Goal: Information Seeking & Learning: Learn about a topic

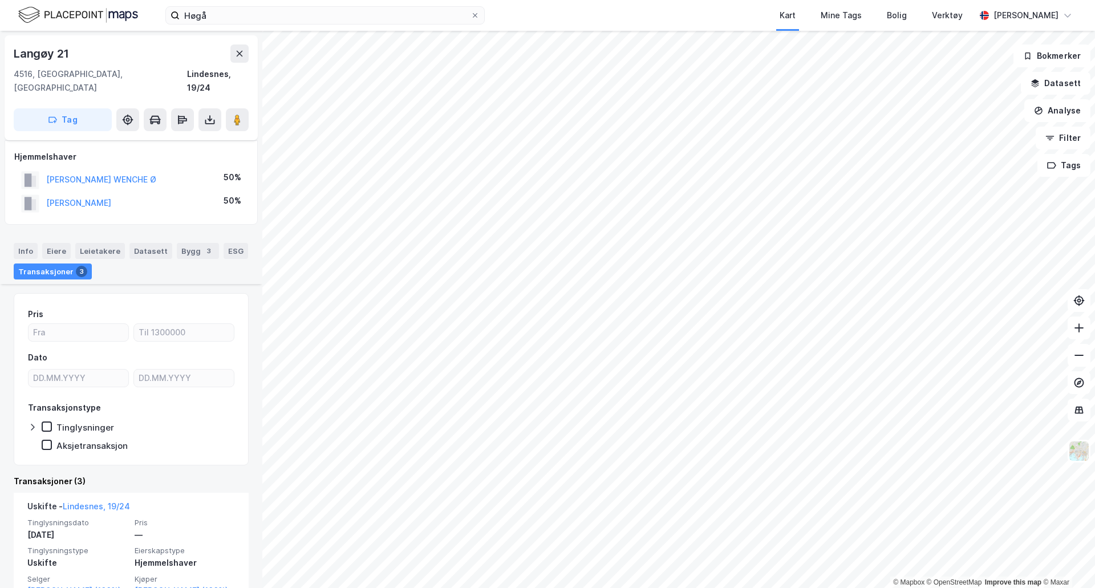
scroll to position [171, 0]
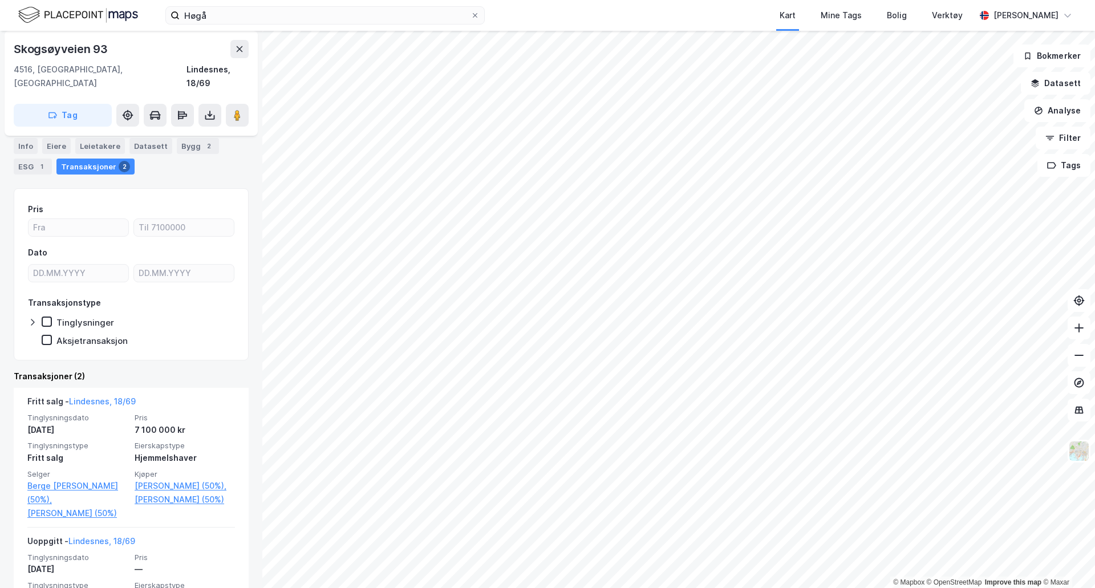
scroll to position [114, 0]
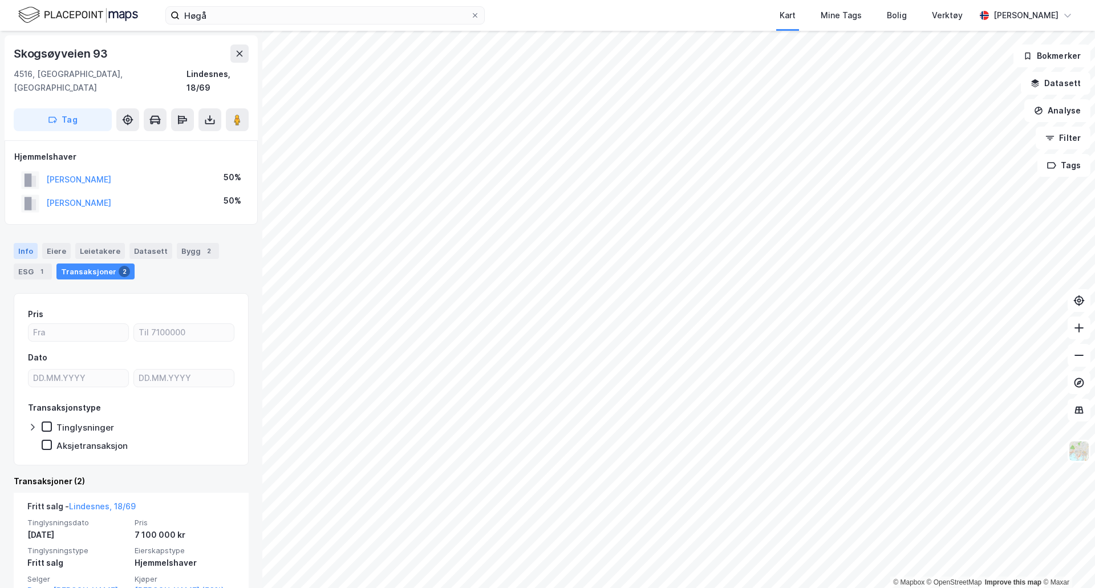
click at [34, 243] on div "Info" at bounding box center [26, 251] width 24 height 16
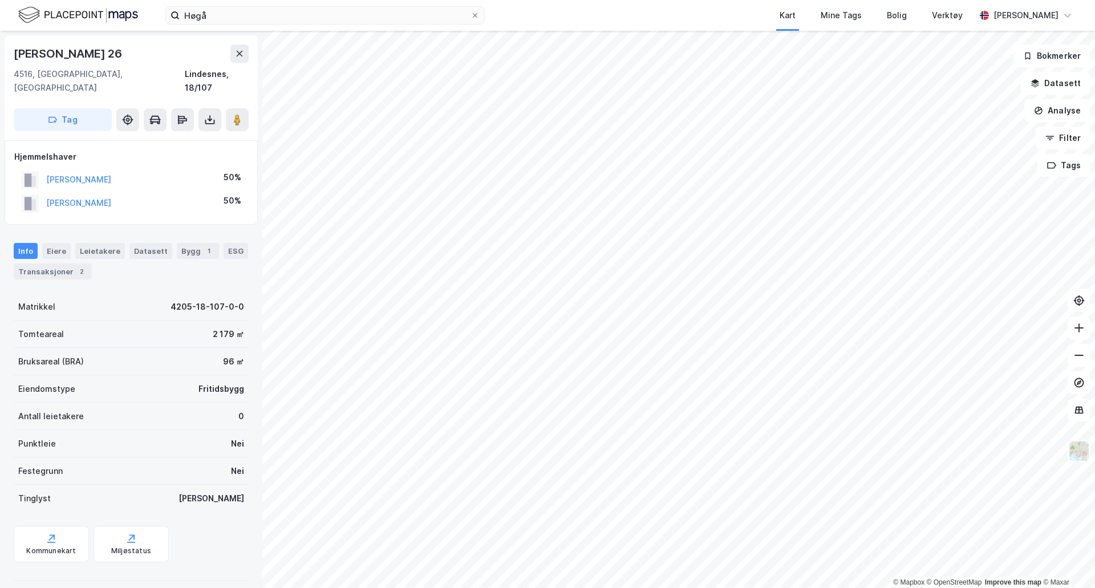
scroll to position [1, 0]
click at [54, 263] on div "Transaksjoner 2" at bounding box center [53, 271] width 78 height 16
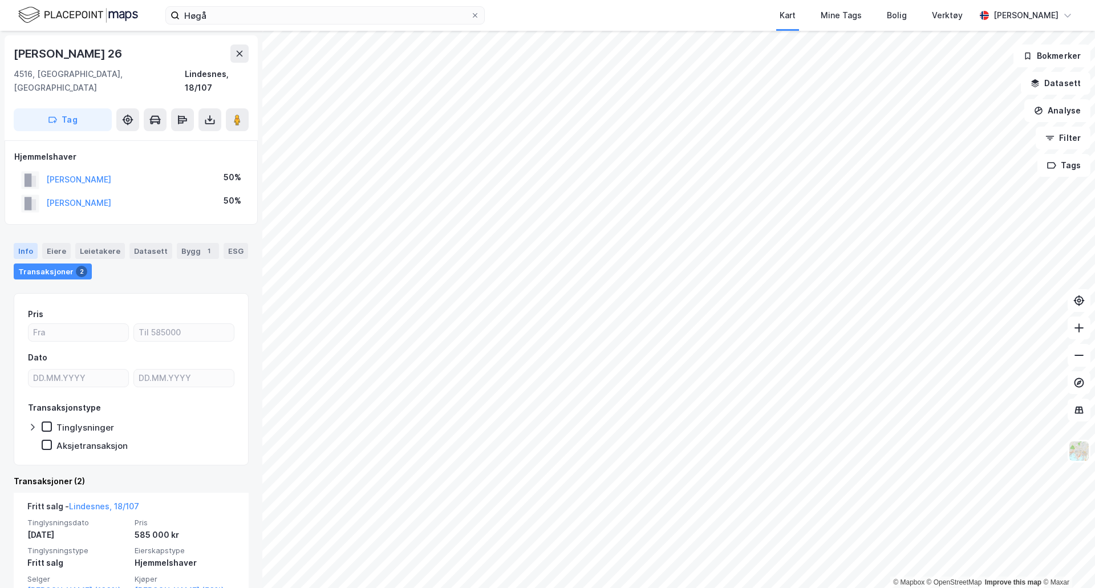
click at [25, 243] on div "Info" at bounding box center [26, 251] width 24 height 16
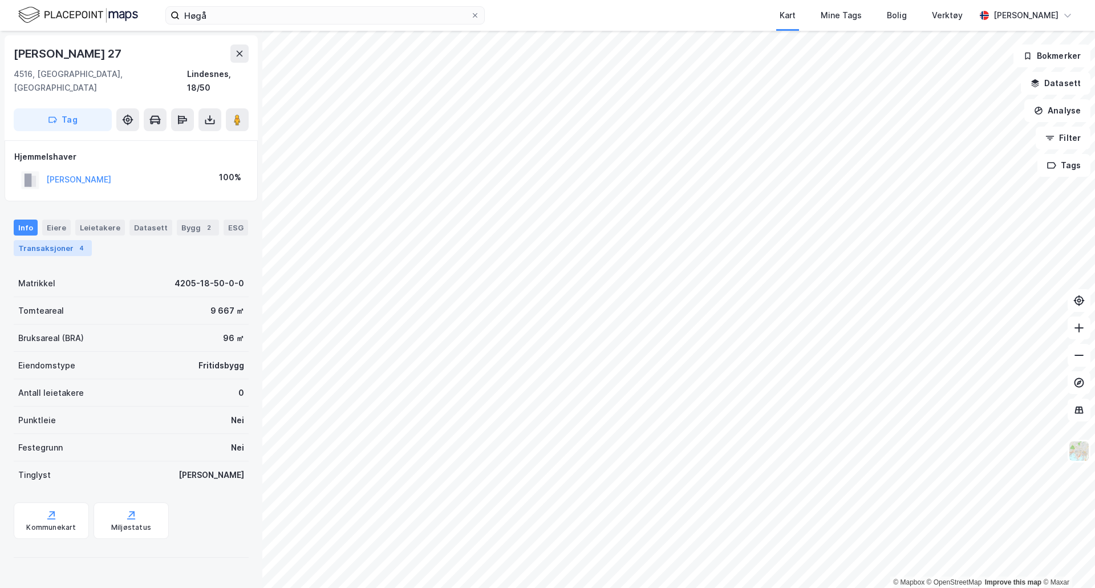
click at [51, 240] on div "Transaksjoner 4" at bounding box center [53, 248] width 78 height 16
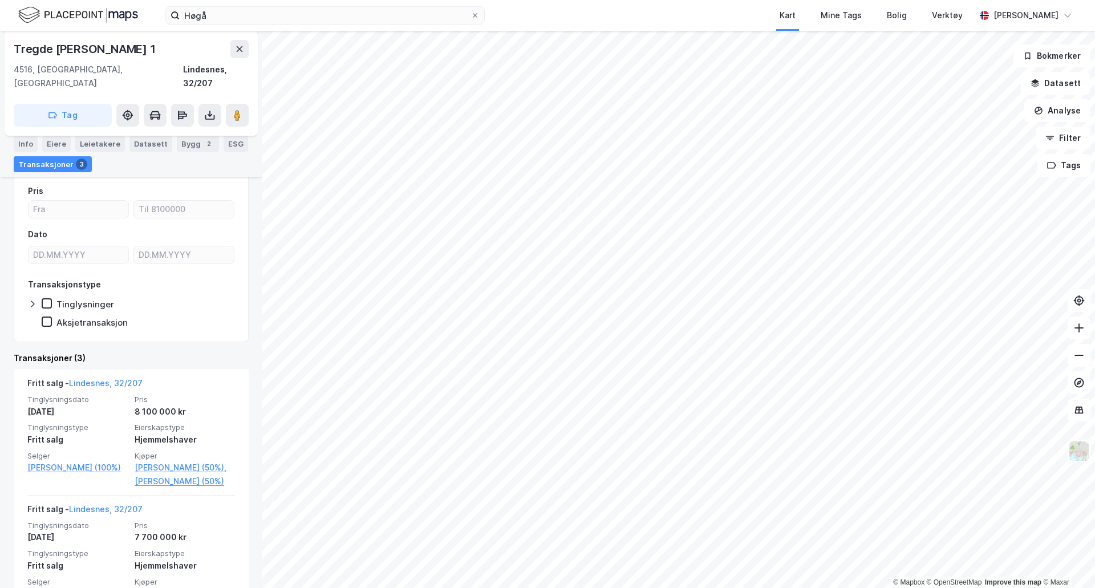
scroll to position [171, 0]
